Goal: Find specific page/section: Find specific page/section

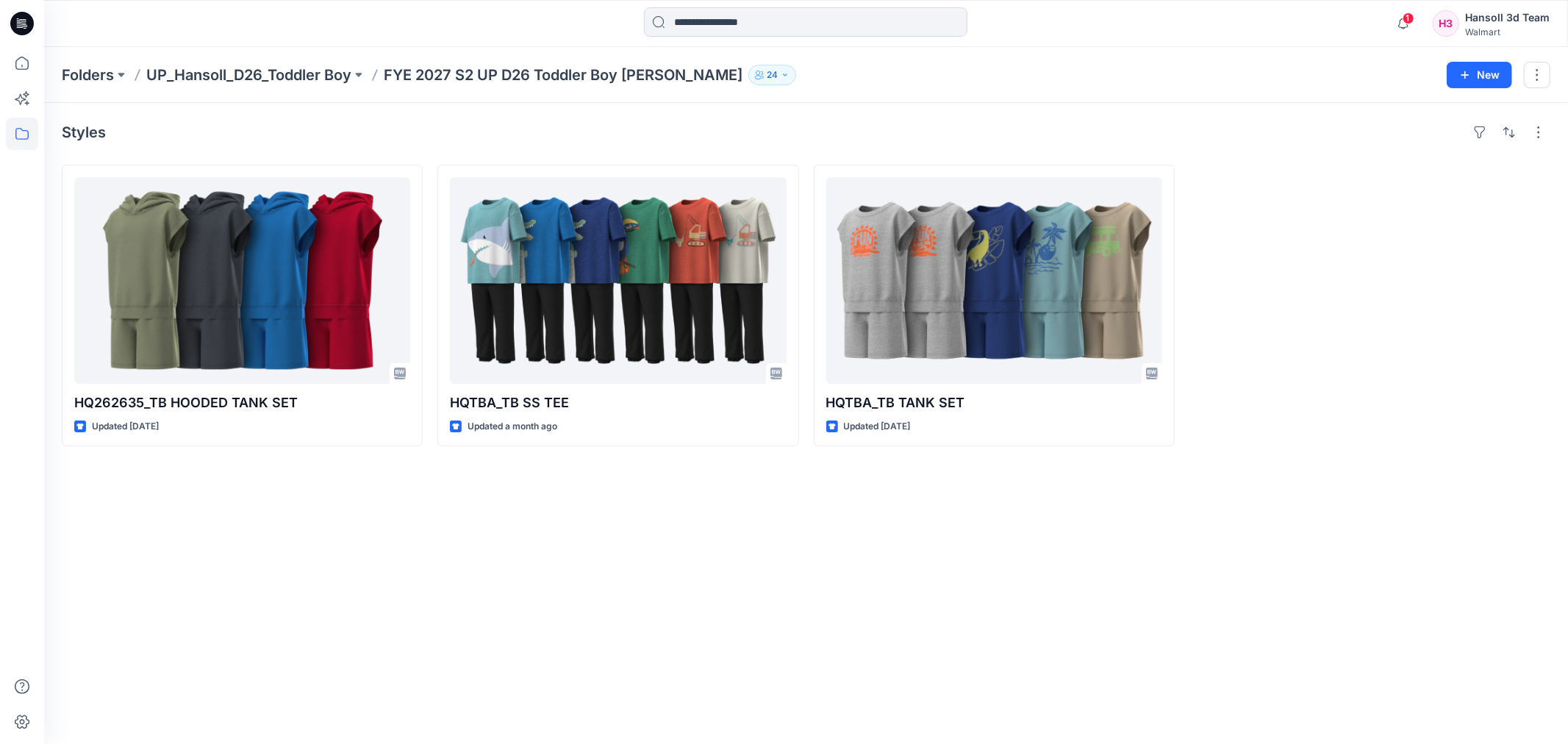
click at [92, 69] on p "Folders" at bounding box center [87, 74] width 52 height 20
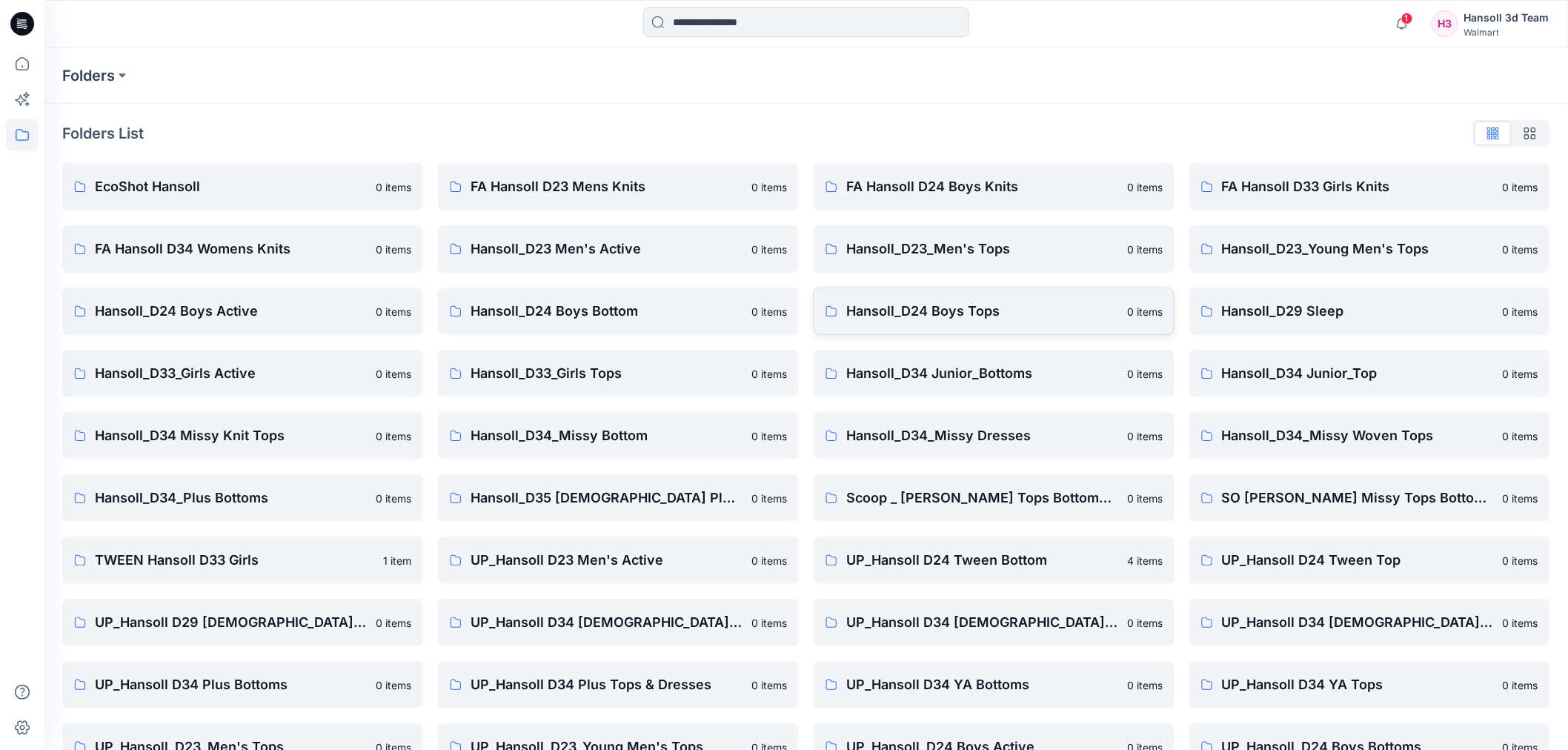
click at [927, 300] on p "Hansoll_D24 Boys Tops" at bounding box center [982, 310] width 272 height 20
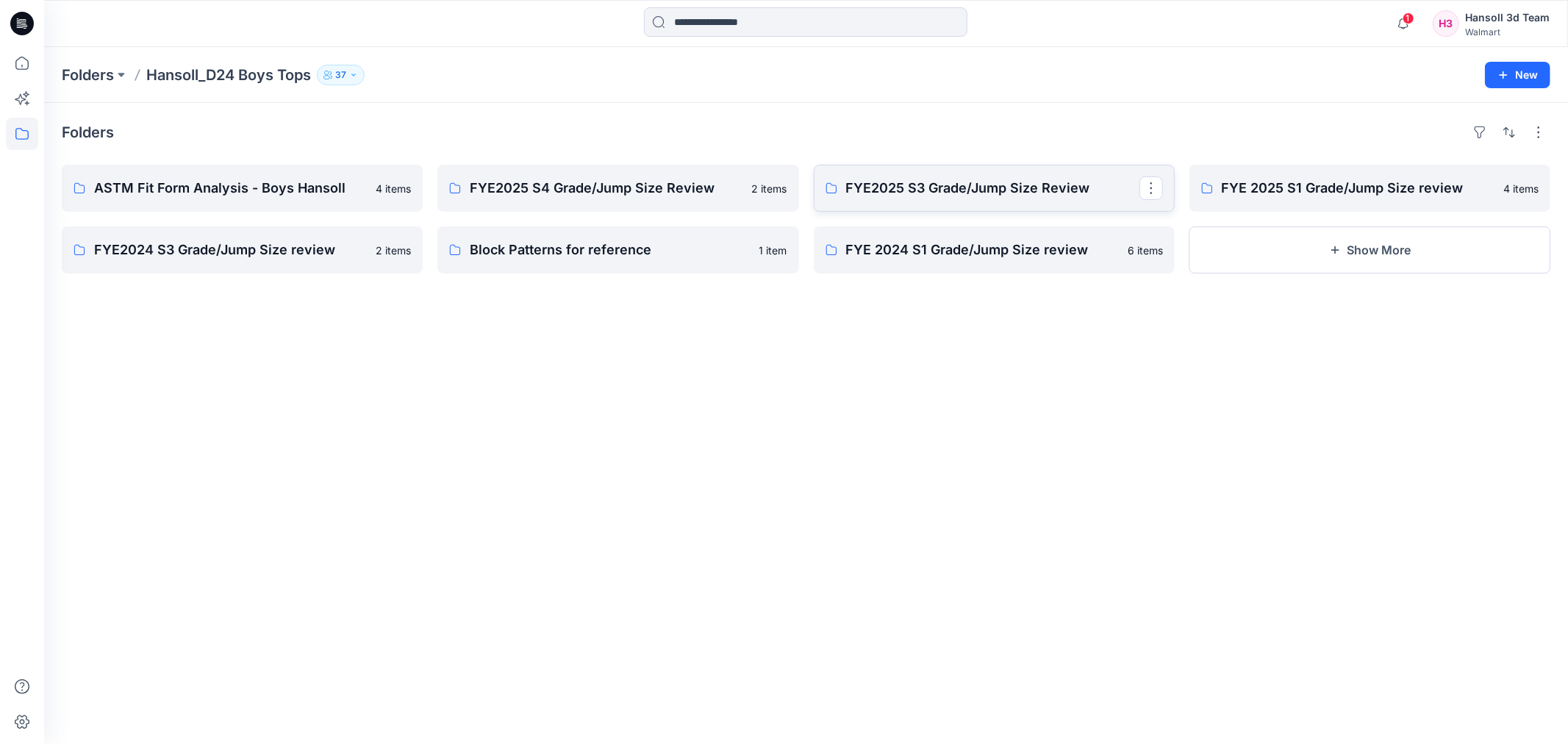
click at [915, 195] on p "FYE2025 S3 Grade/Jump Size Review" at bounding box center [993, 188] width 294 height 20
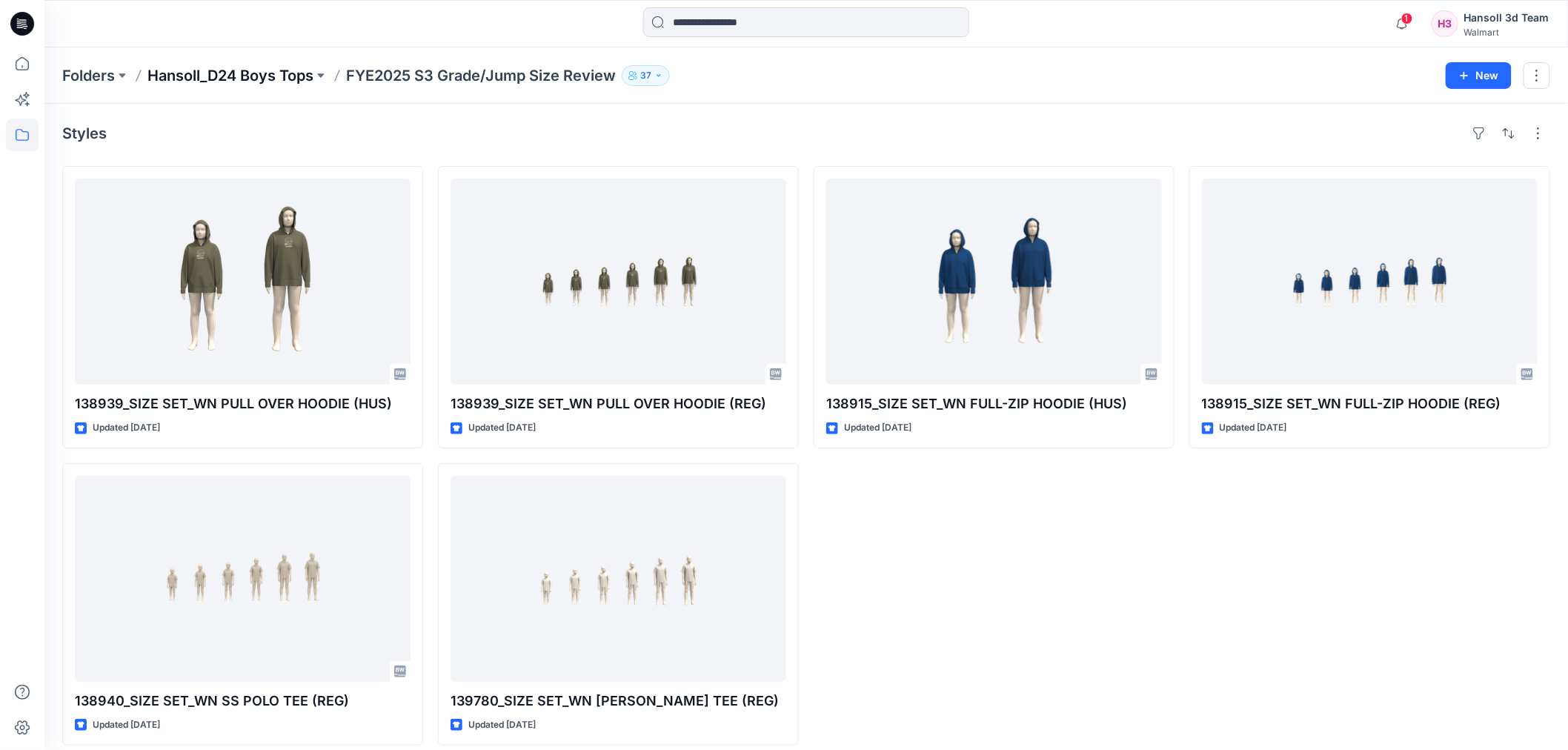
click at [256, 65] on p "Hansoll_D24 Boys Tops" at bounding box center [230, 75] width 166 height 20
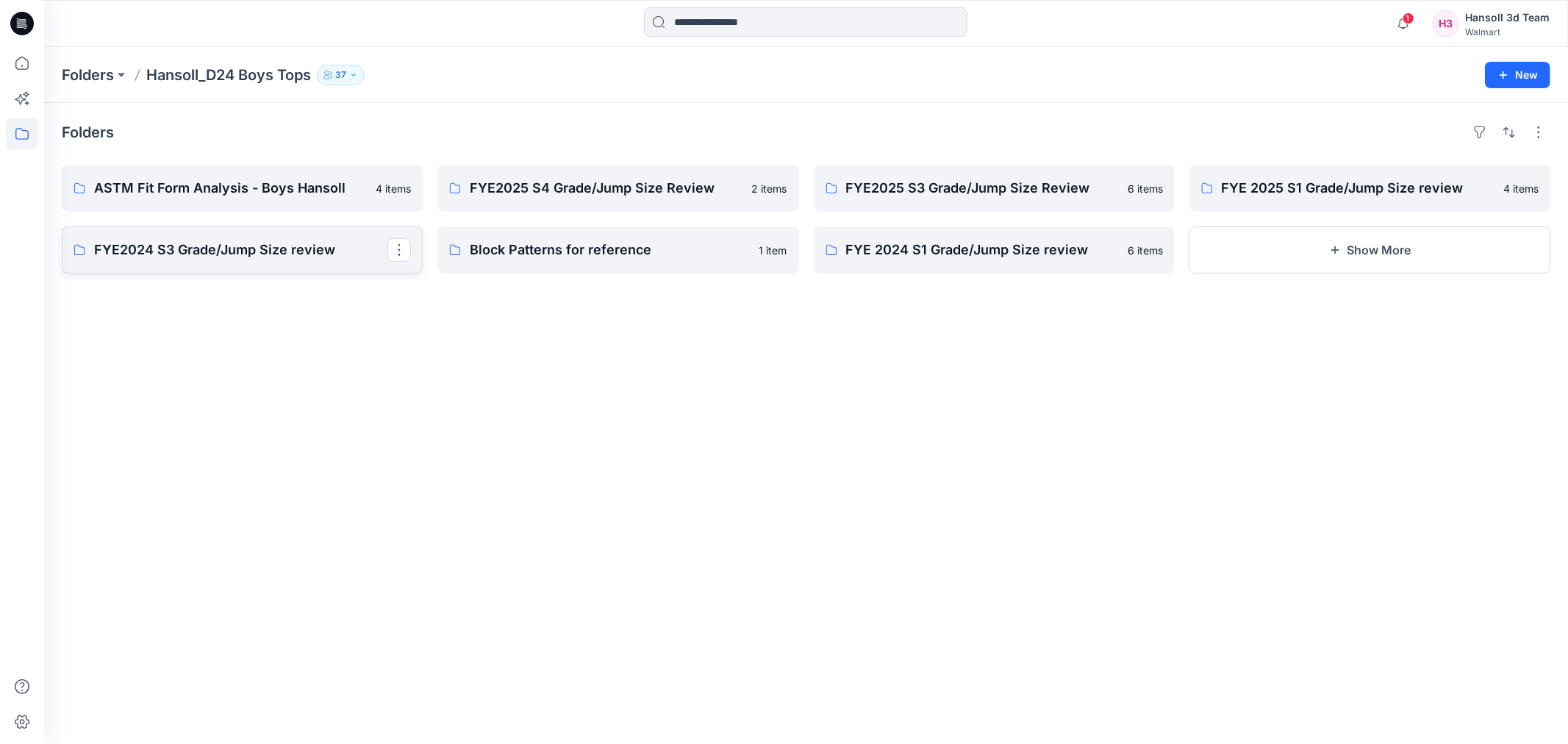
click at [319, 267] on link "FYE2024 S3 Grade/Jump Size review" at bounding box center [242, 249] width 361 height 47
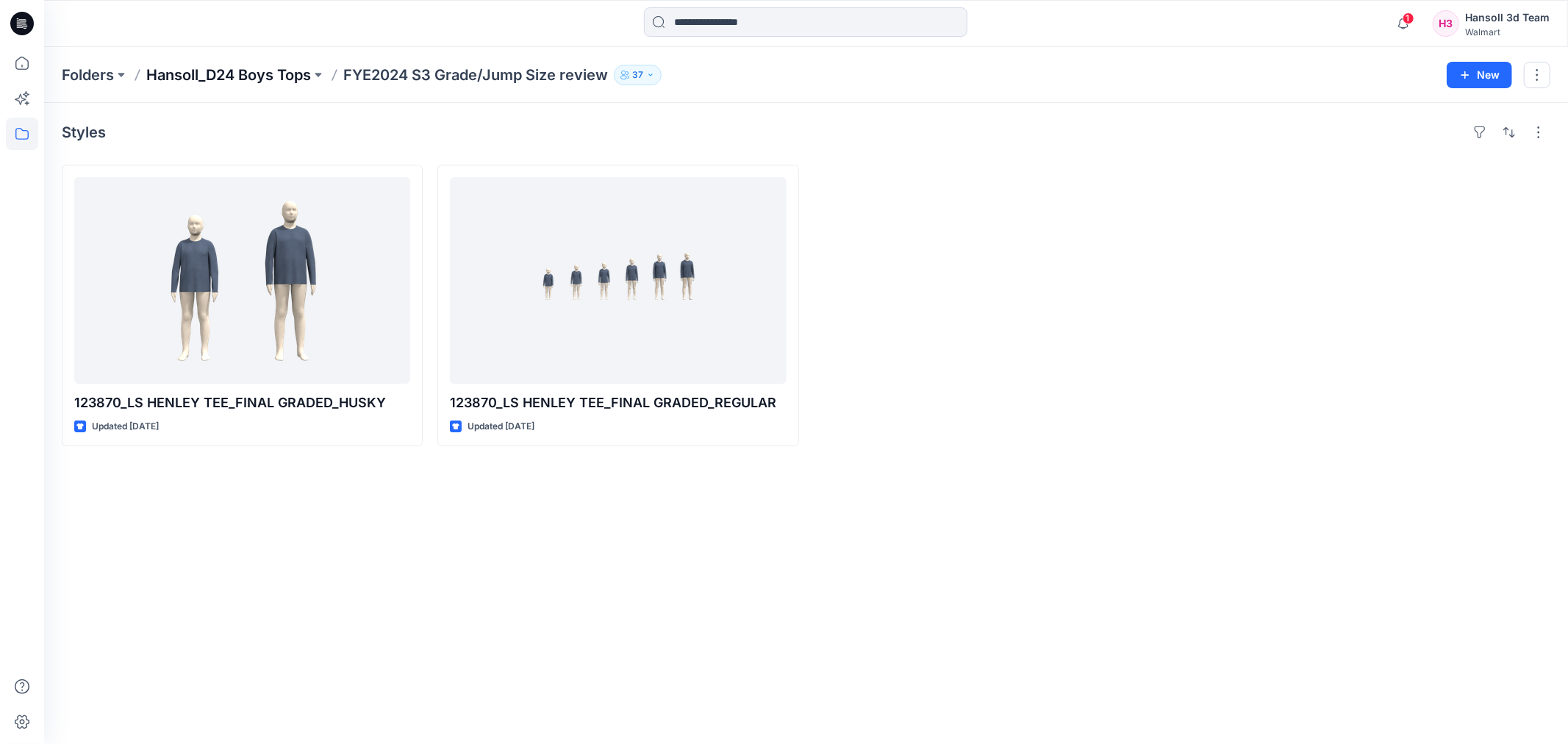
click at [288, 71] on p "Hansoll_D24 Boys Tops" at bounding box center [228, 74] width 164 height 20
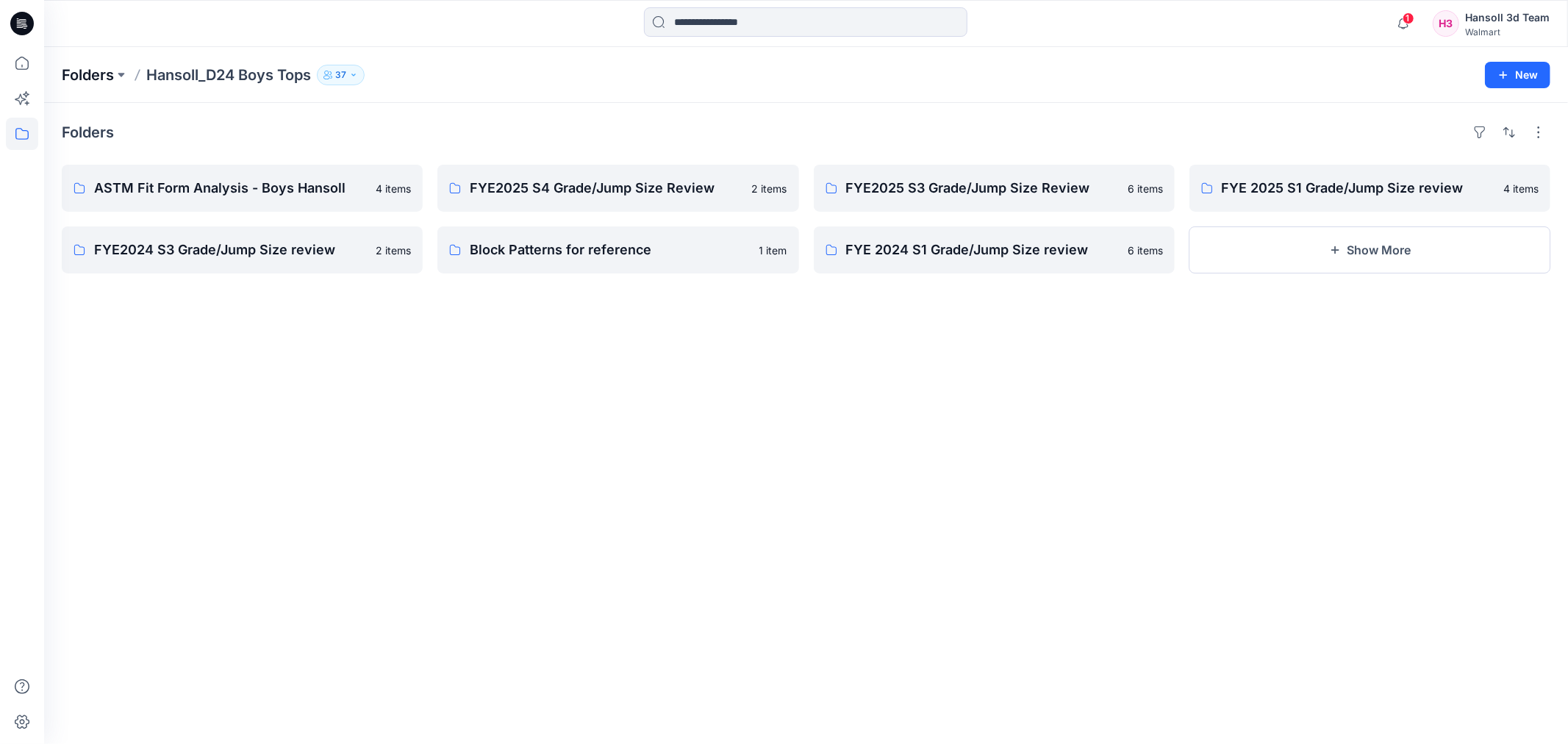
click at [98, 71] on p "Folders" at bounding box center [87, 74] width 52 height 20
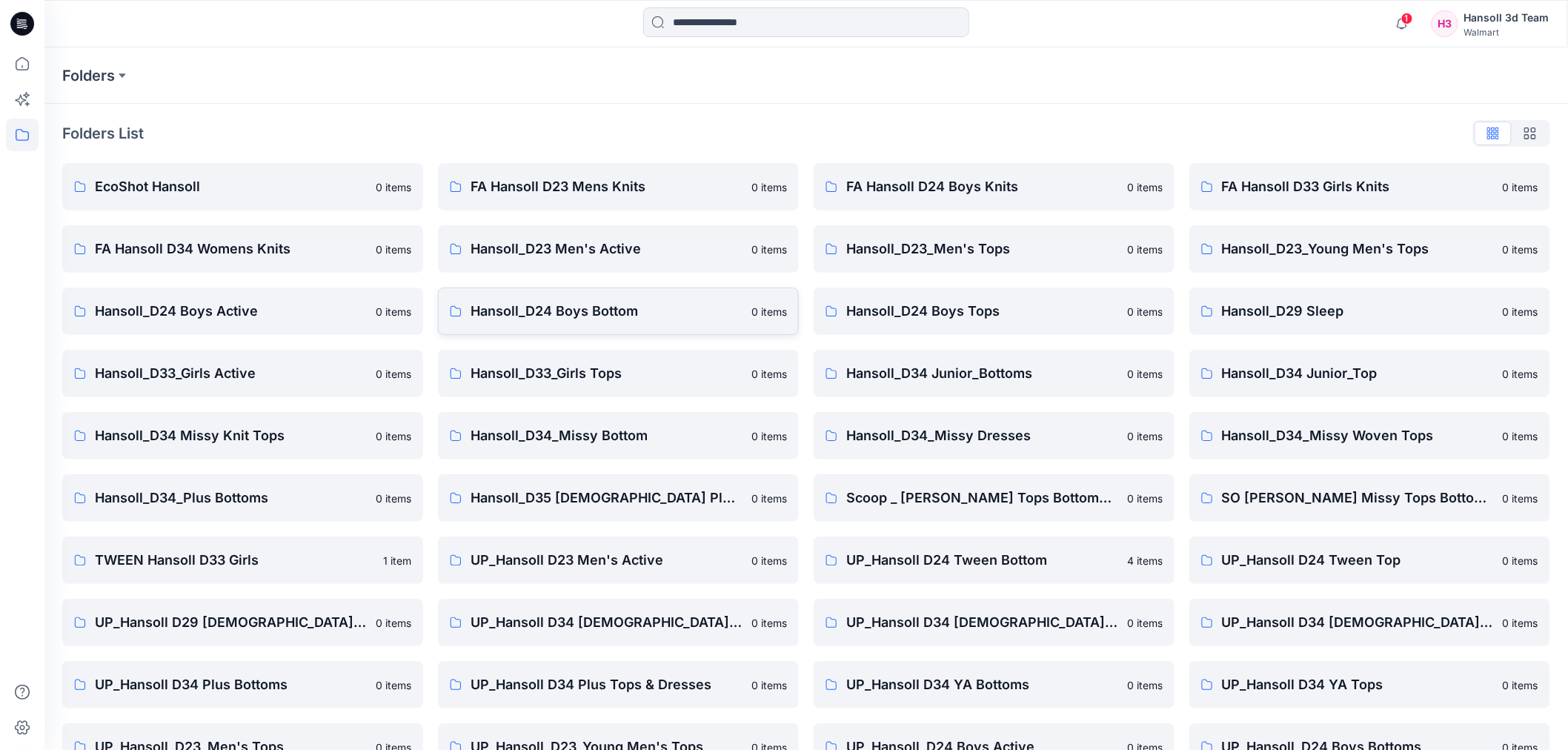
click at [540, 327] on link "Hansoll_D24 Boys Bottom 0 items" at bounding box center [618, 311] width 361 height 48
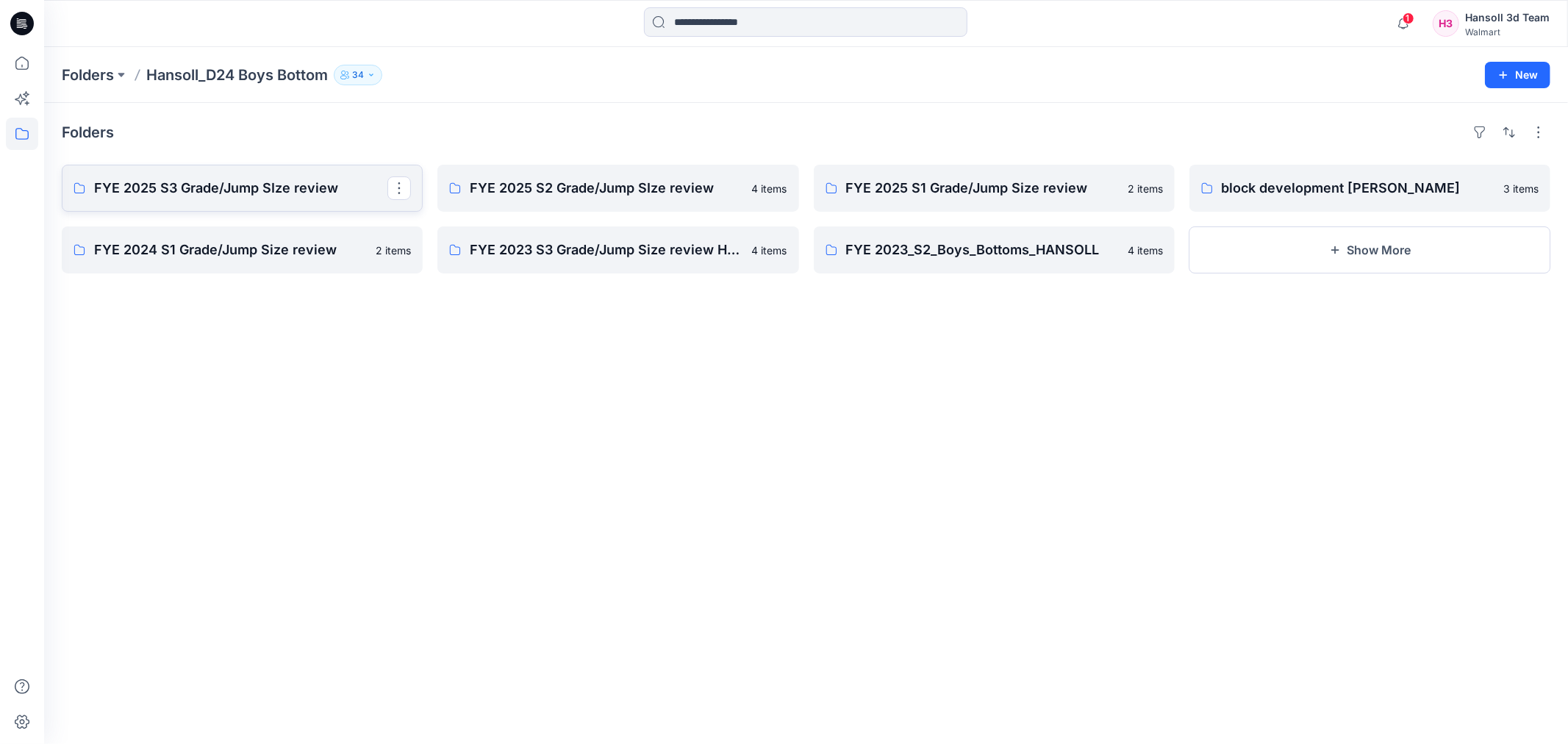
click at [304, 185] on p "FYE 2025 S3 Grade/Jump SIze review" at bounding box center [240, 188] width 294 height 20
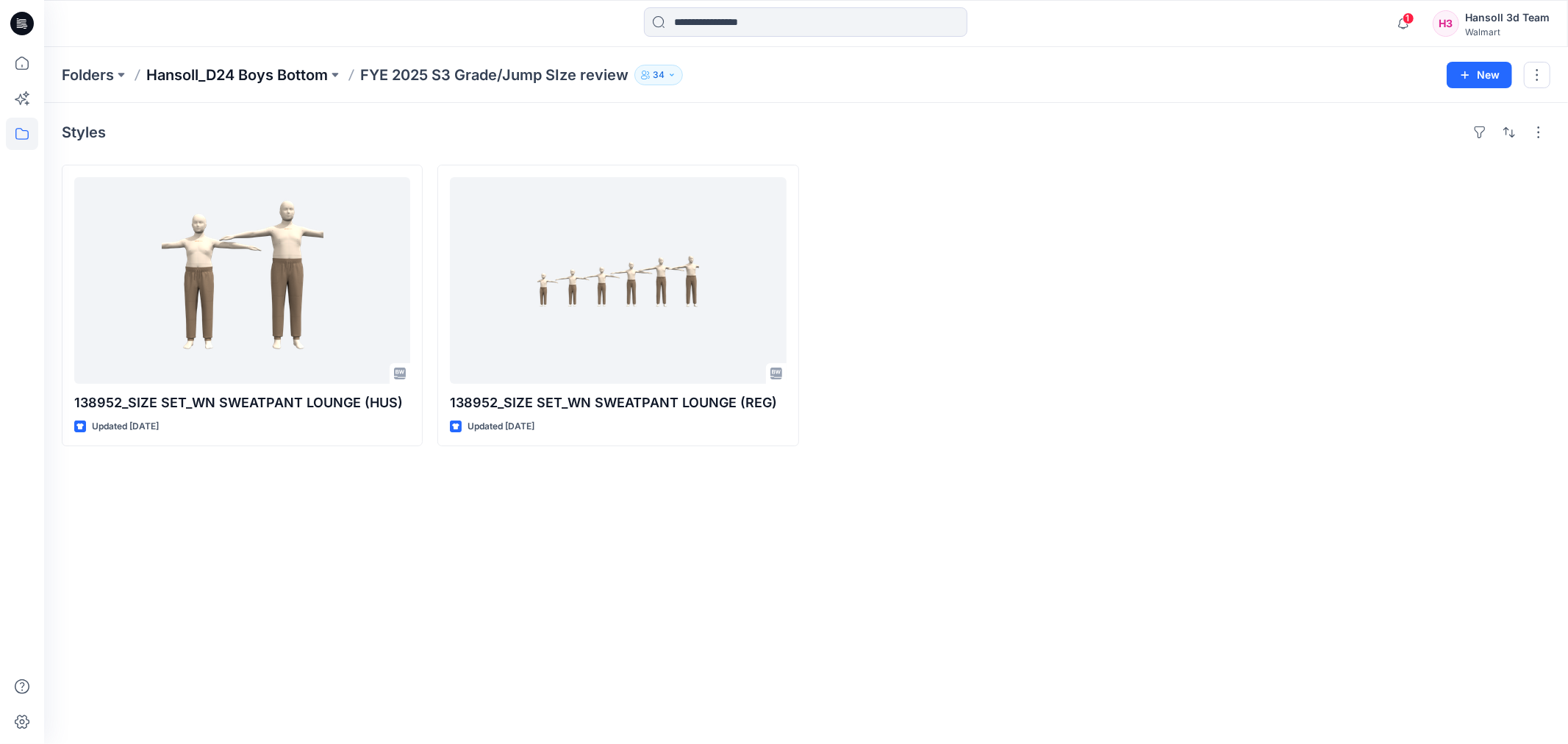
click at [216, 71] on p "Hansoll_D24 Boys Bottom" at bounding box center [237, 74] width 182 height 20
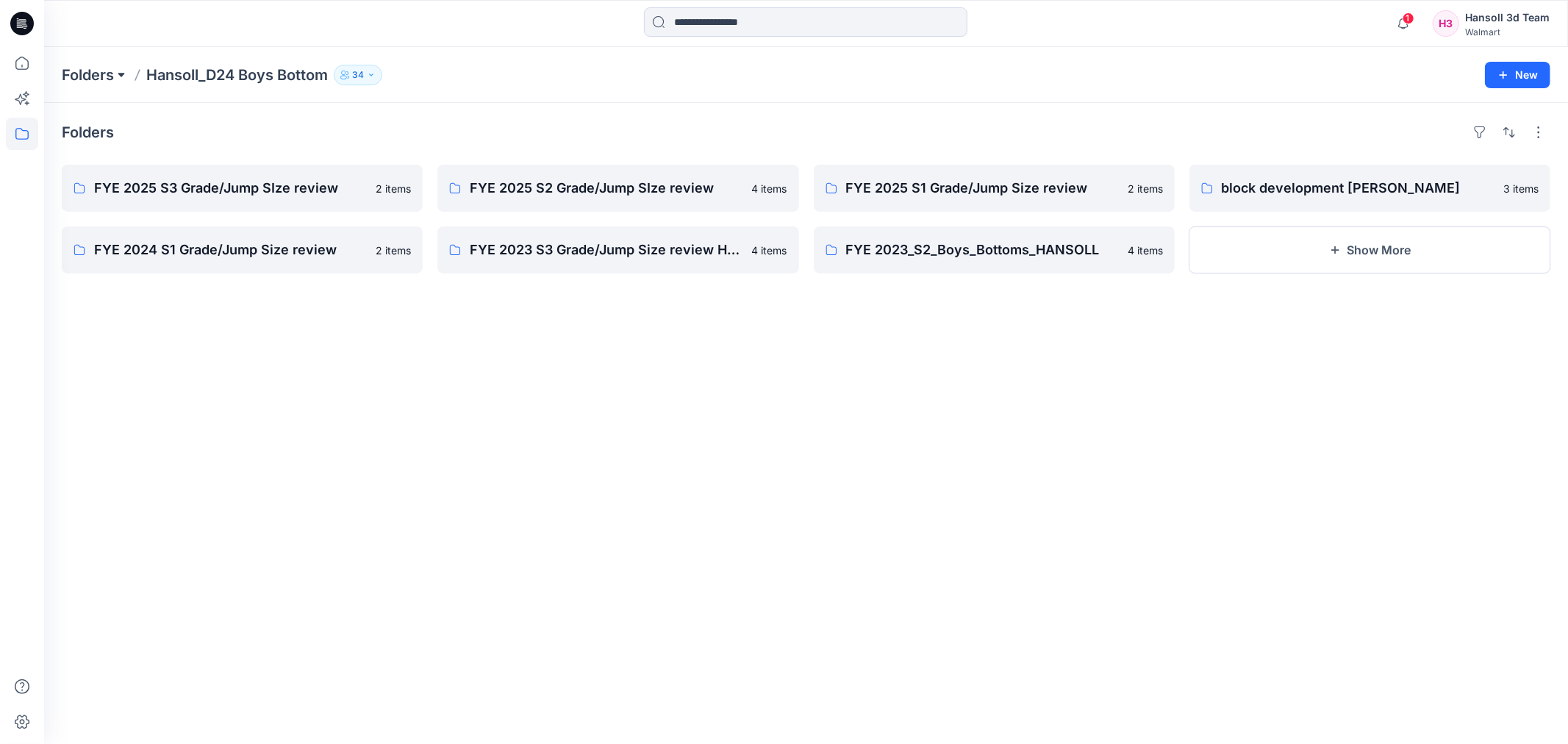
click at [121, 71] on button at bounding box center [122, 74] width 15 height 20
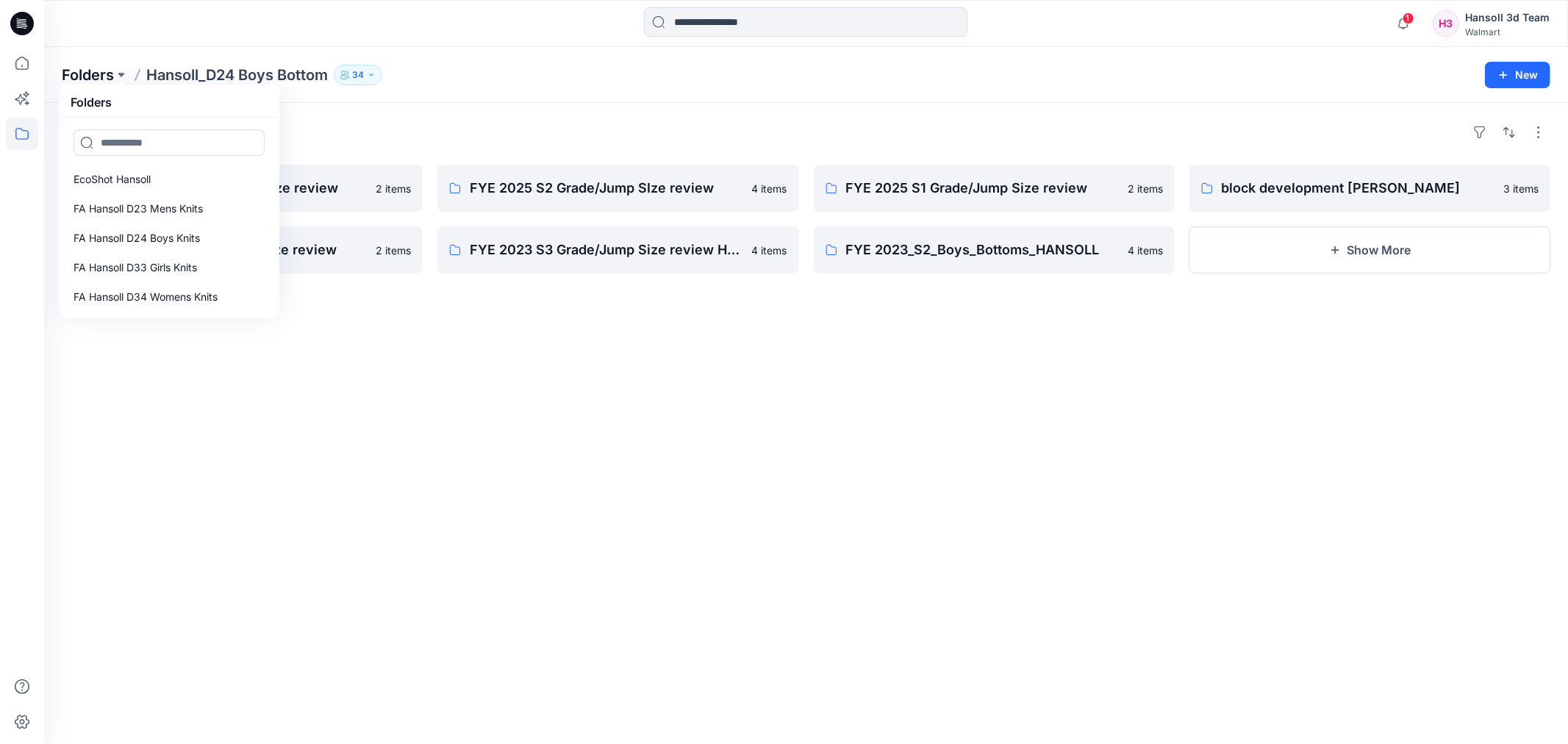
click at [94, 75] on p "Folders" at bounding box center [87, 74] width 52 height 20
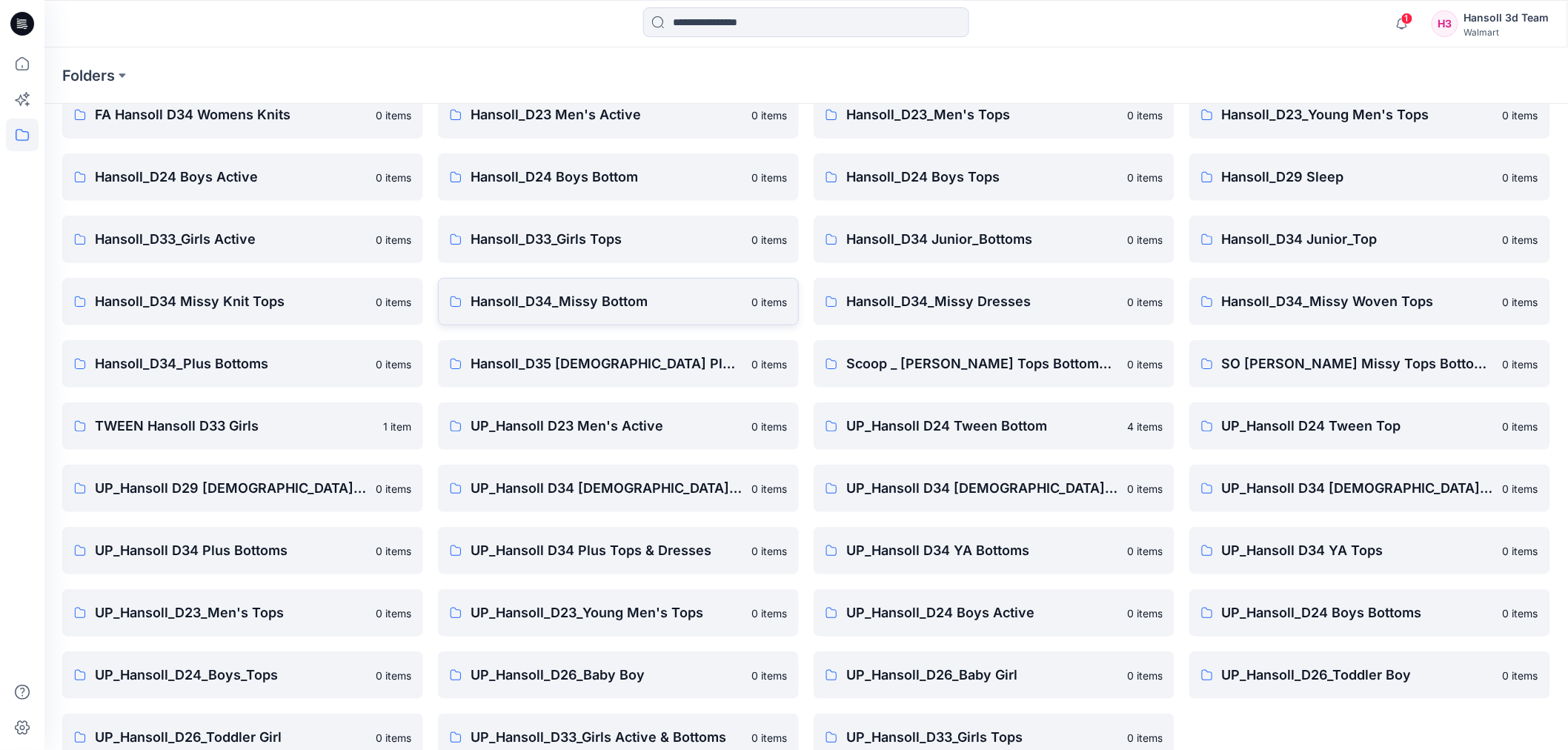
scroll to position [163, 0]
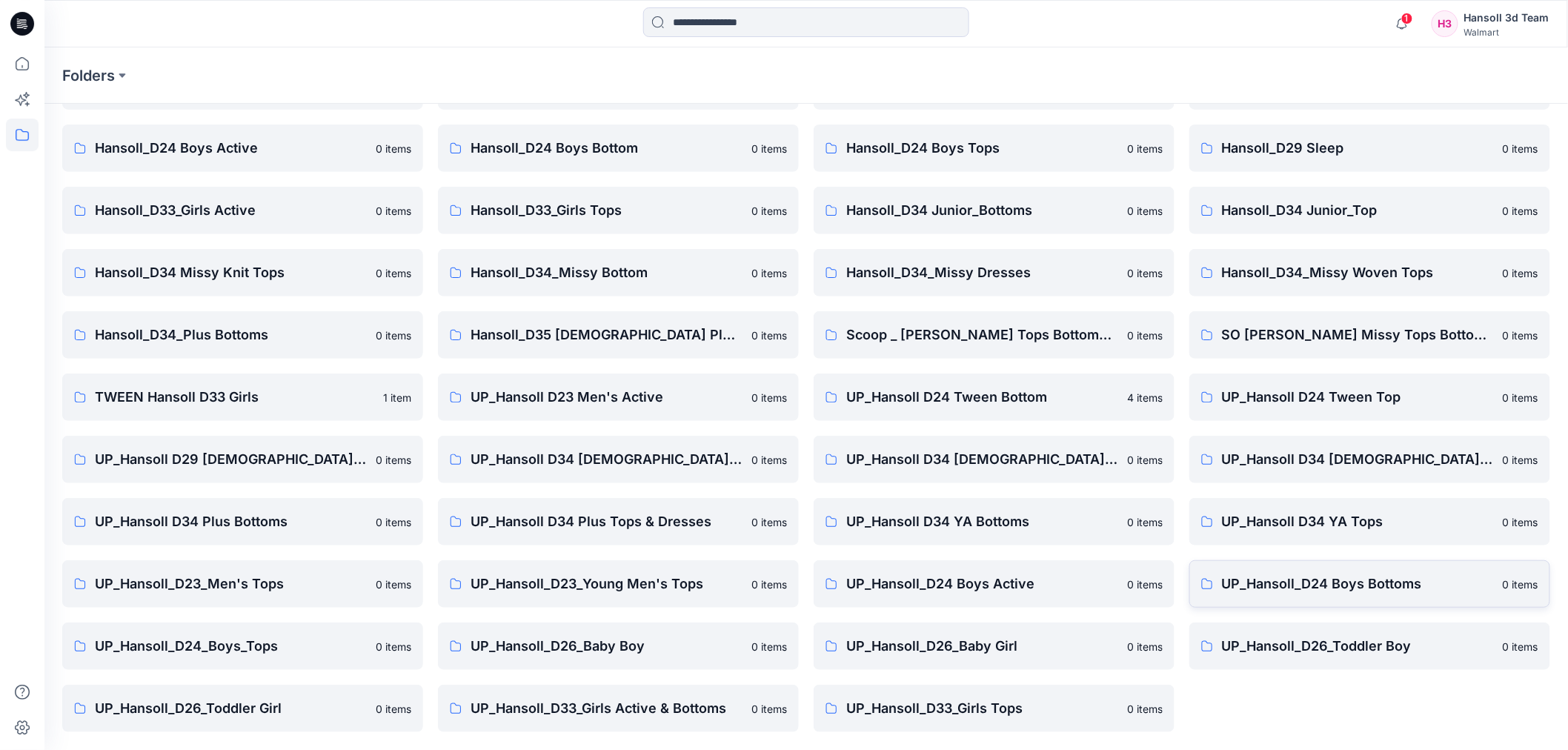
click at [1305, 599] on link "UP_Hansoll_D24 Boys Bottoms 0 items" at bounding box center [1370, 584] width 361 height 48
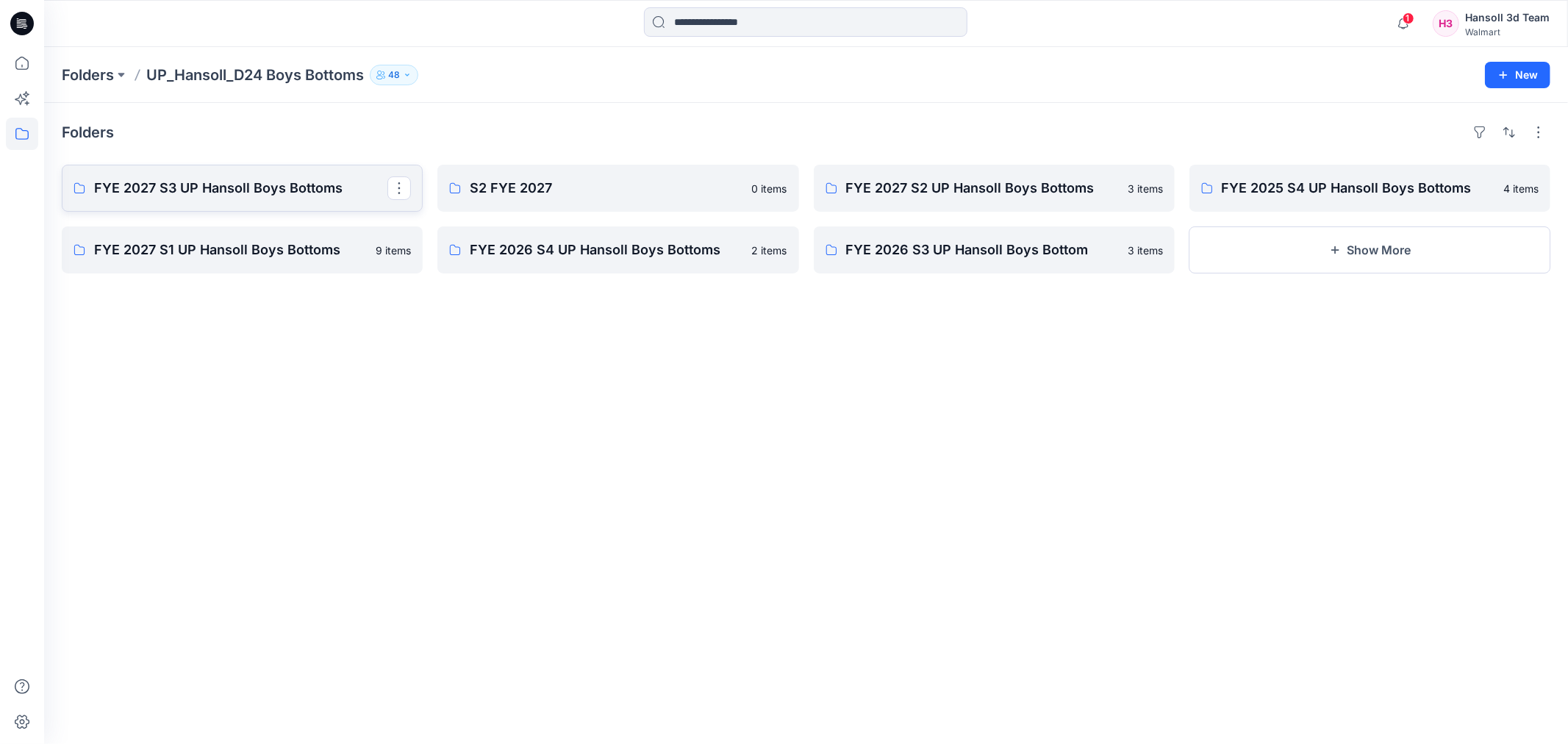
click at [191, 181] on p "FYE 2027 S3 UP Hansoll Boys Bottoms" at bounding box center [240, 188] width 294 height 20
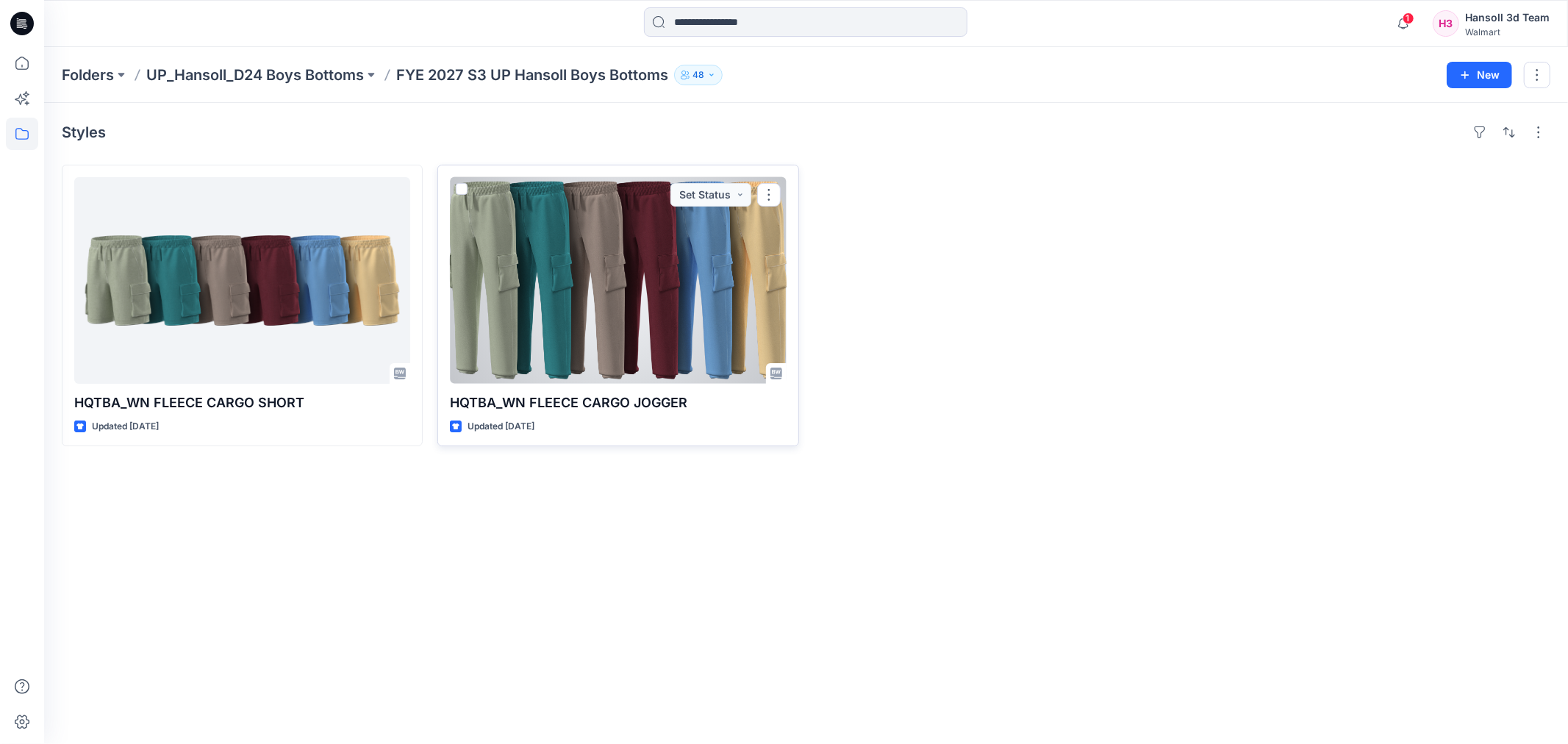
click at [704, 326] on div at bounding box center [617, 280] width 336 height 206
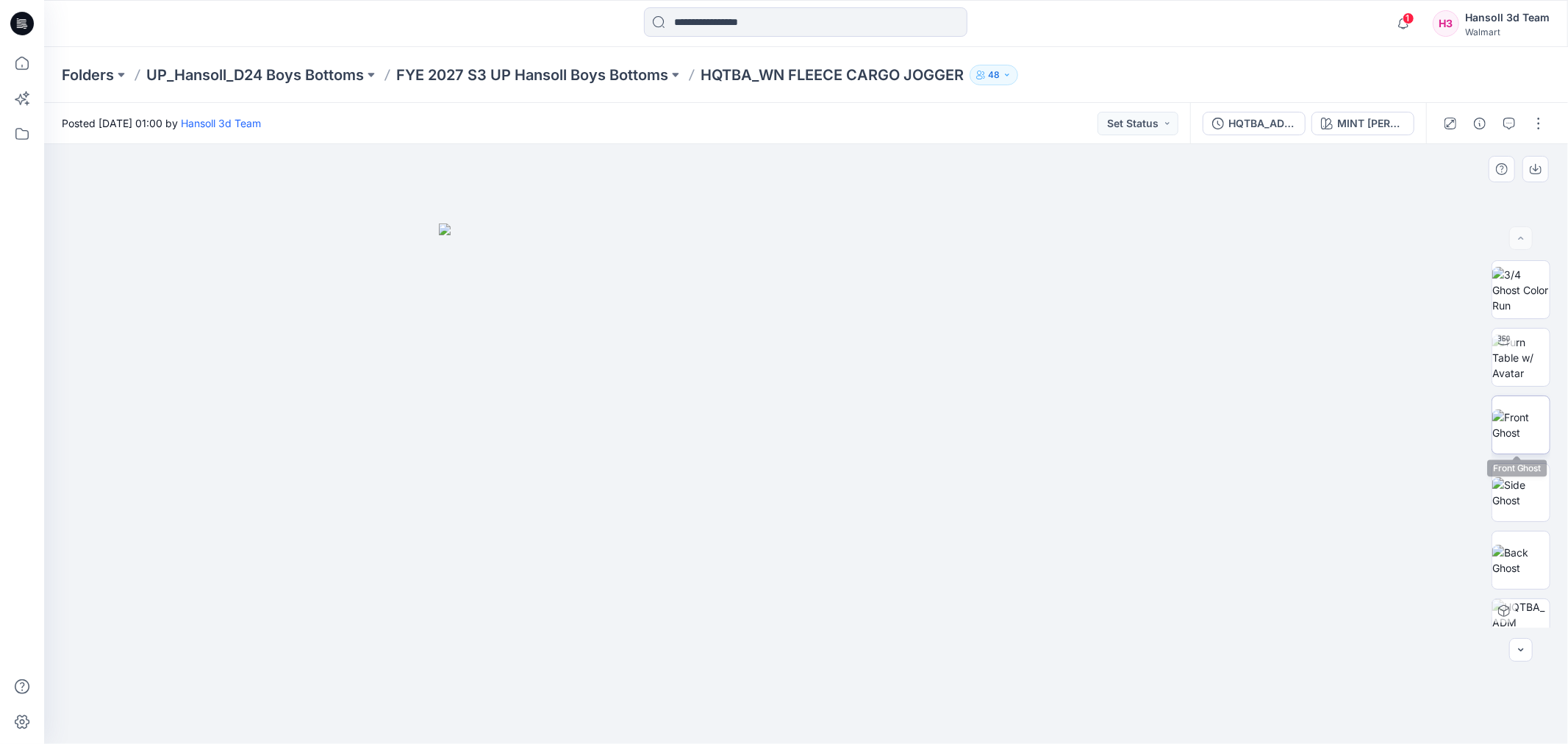
click at [1524, 409] on img at bounding box center [1521, 424] width 57 height 31
click at [505, 71] on p "FYE 2027 S3 UP Hansoll Boys Bottoms" at bounding box center [532, 74] width 272 height 20
